Goal: Transaction & Acquisition: Register for event/course

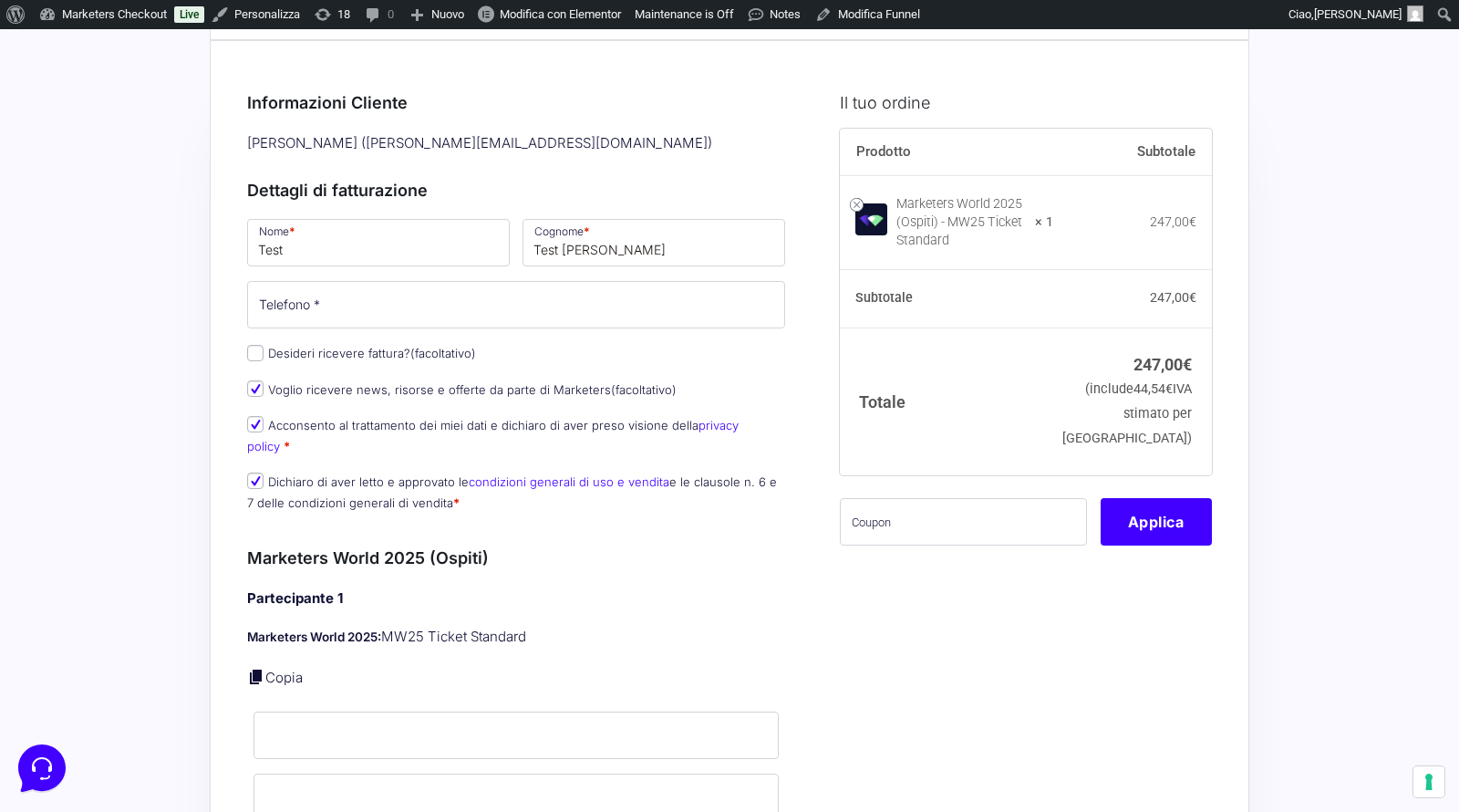
scroll to position [82, 0]
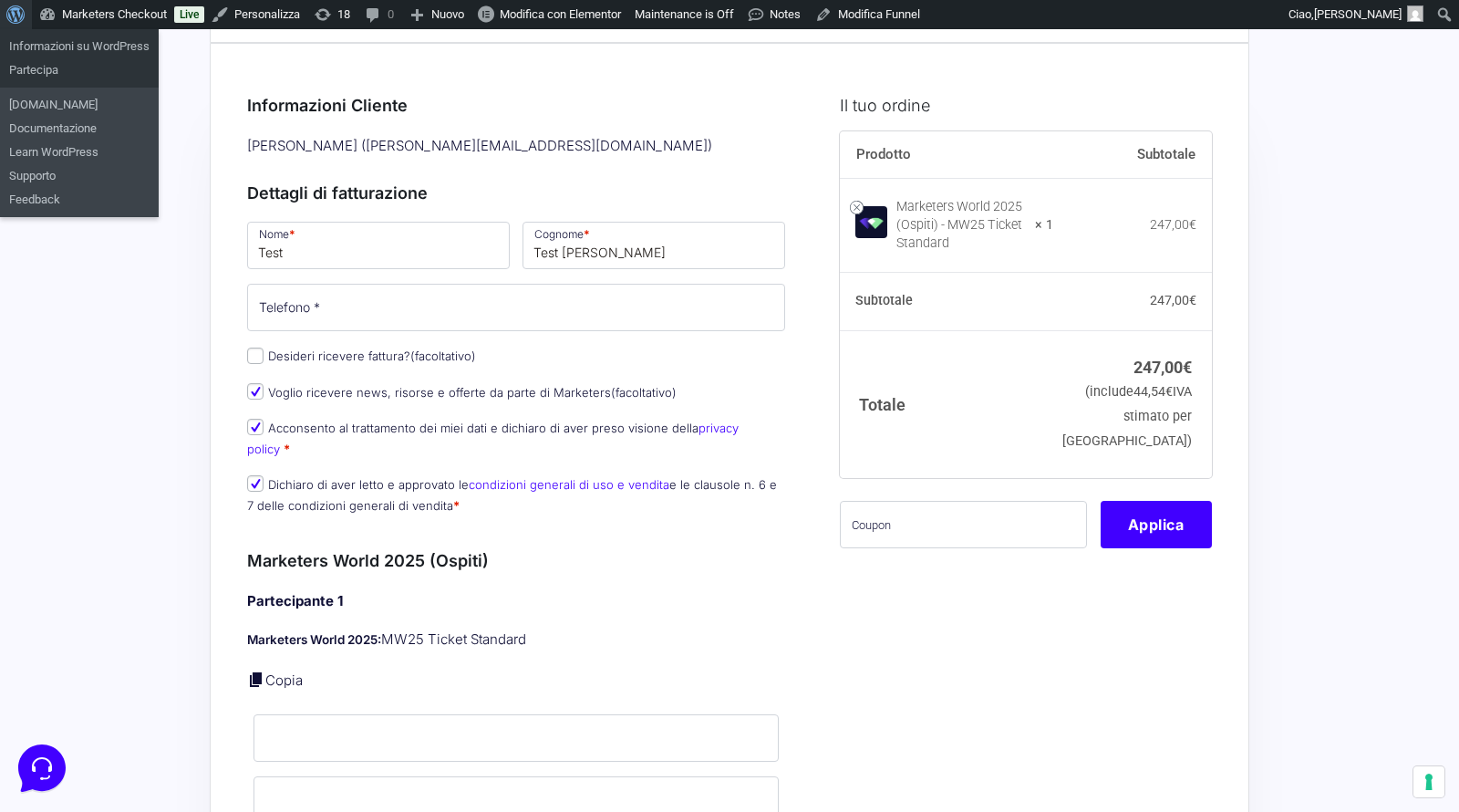
click at [20, 16] on span "Barra degli strumenti" at bounding box center [13, 12] width 14 height 25
